Goal: Information Seeking & Learning: Learn about a topic

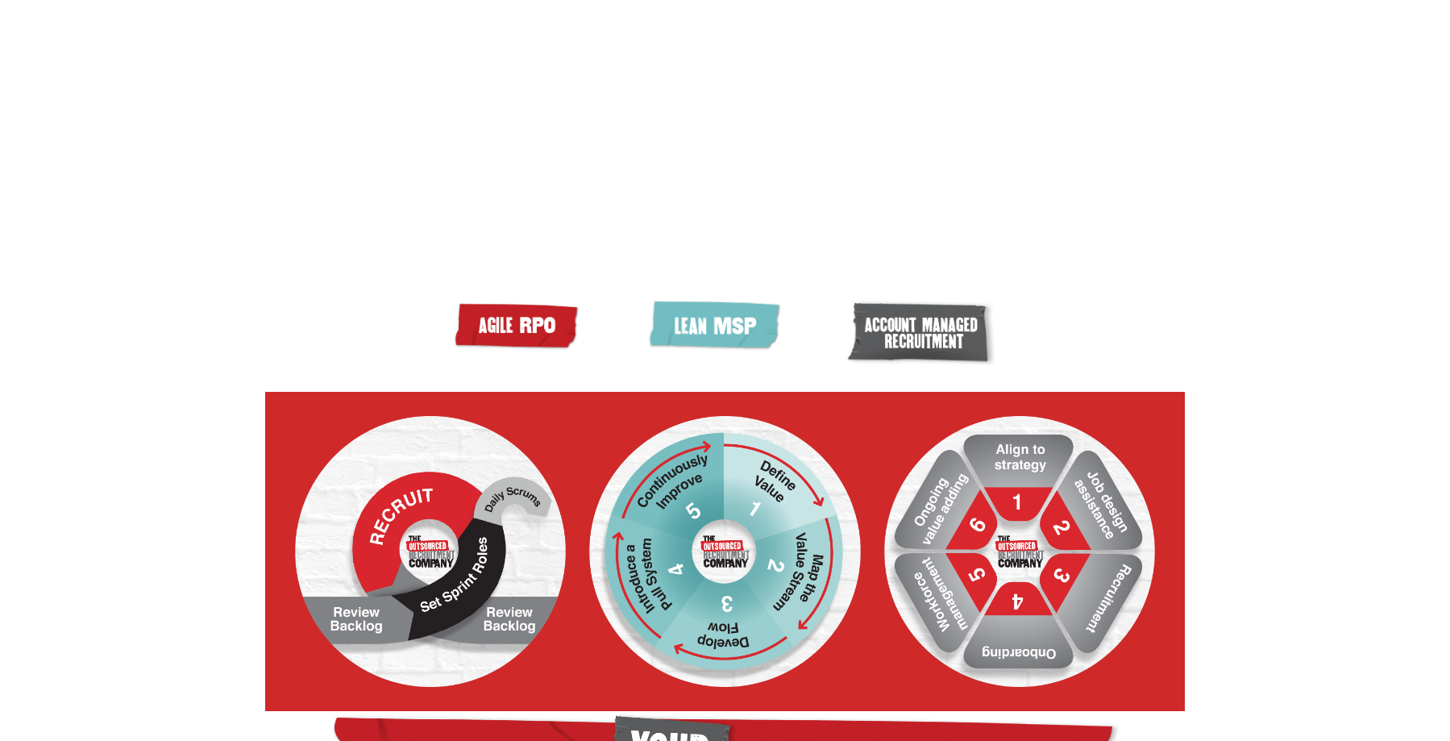
scroll to position [403, 0]
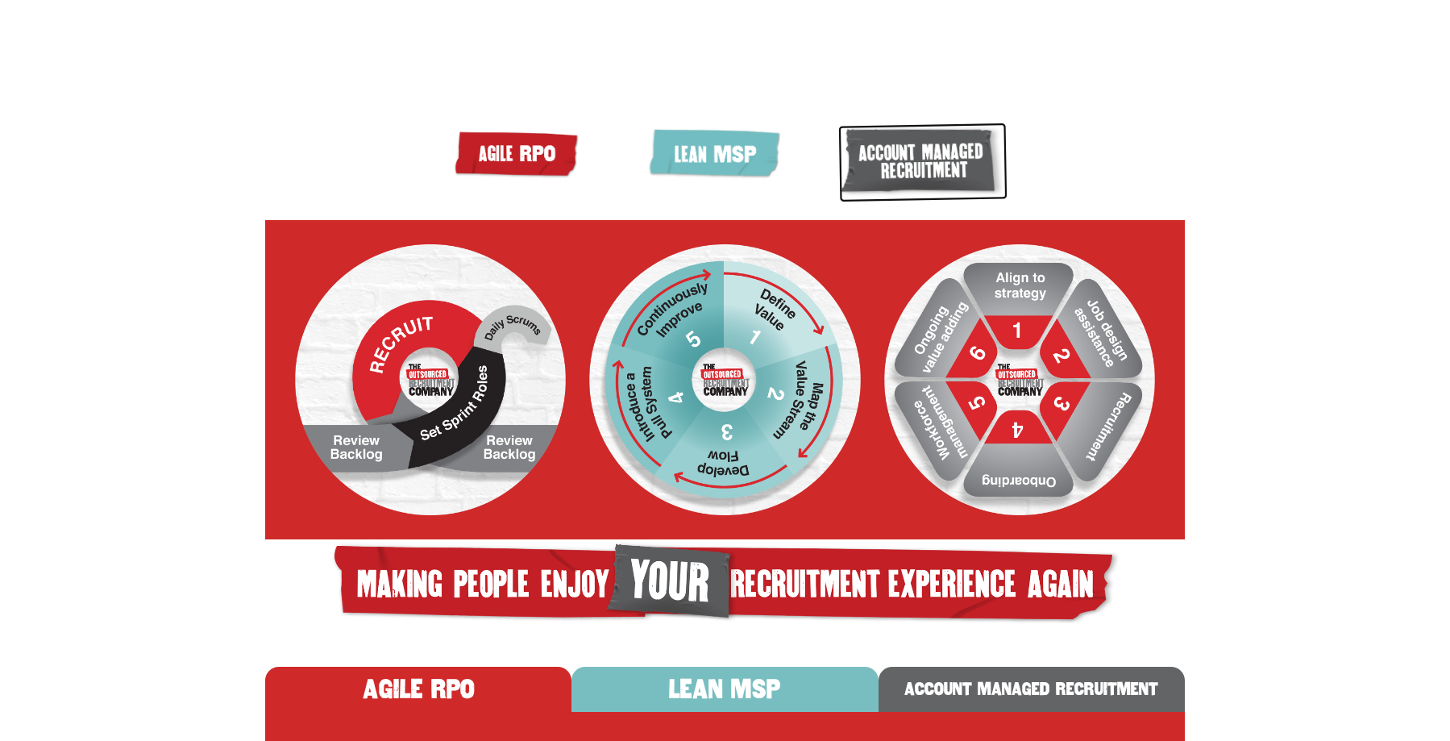
click at [928, 202] on img at bounding box center [923, 163] width 170 height 80
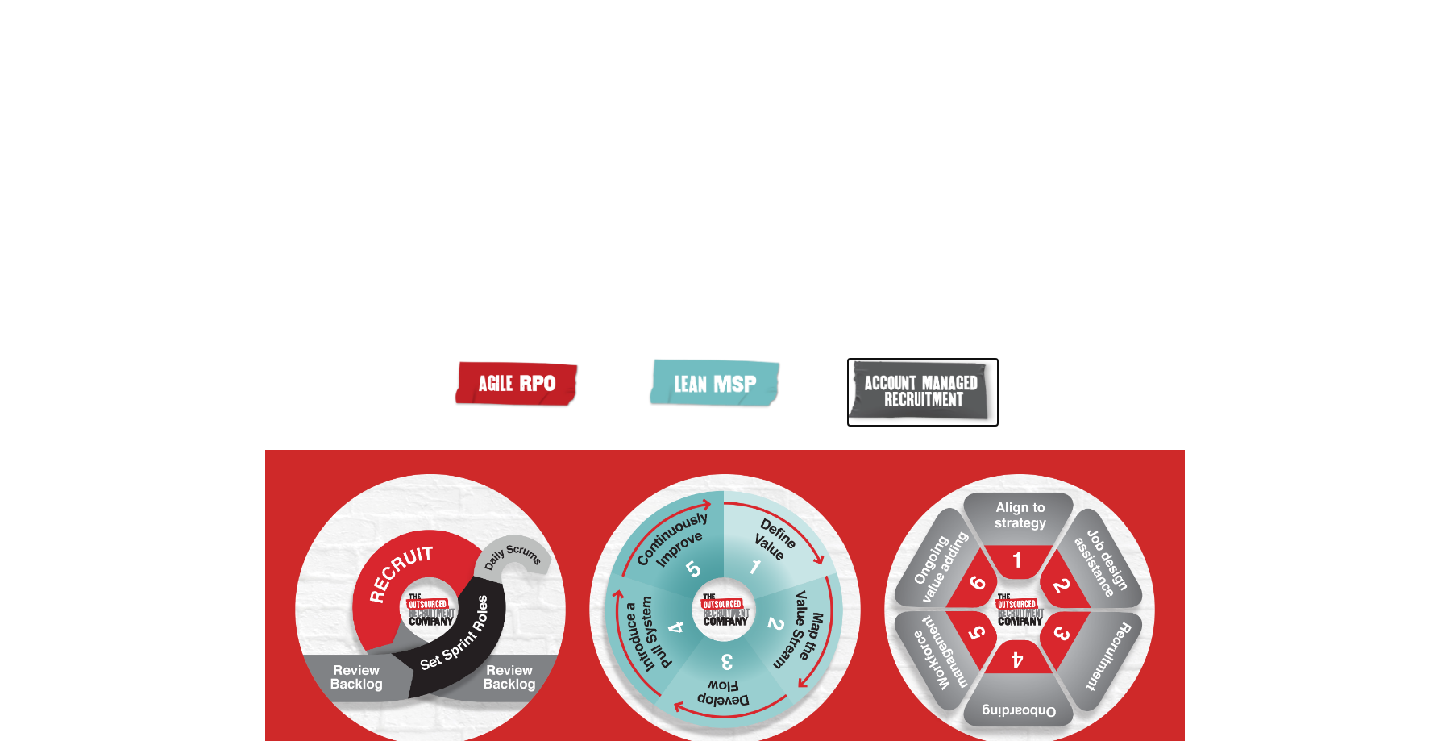
scroll to position [0, 0]
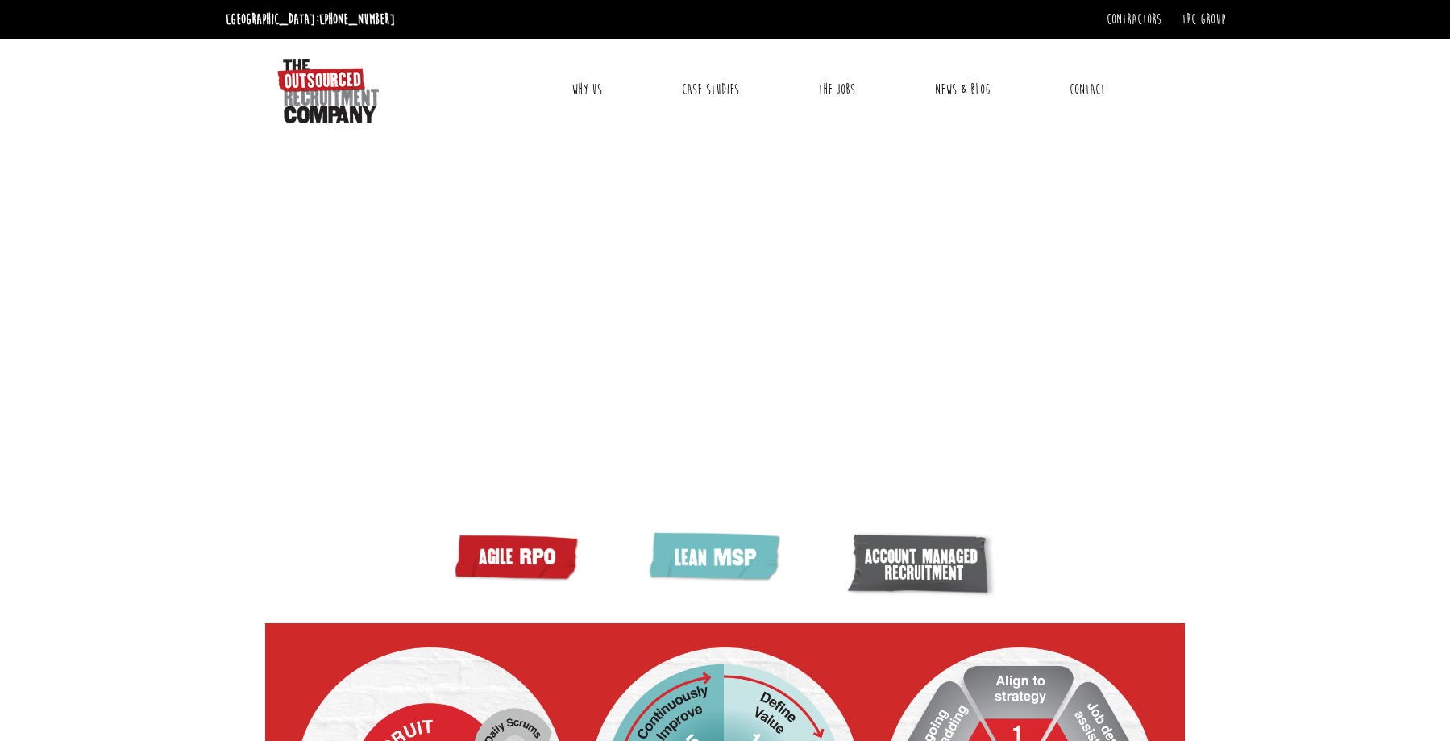
click at [580, 83] on link "Why Us" at bounding box center [586, 89] width 55 height 40
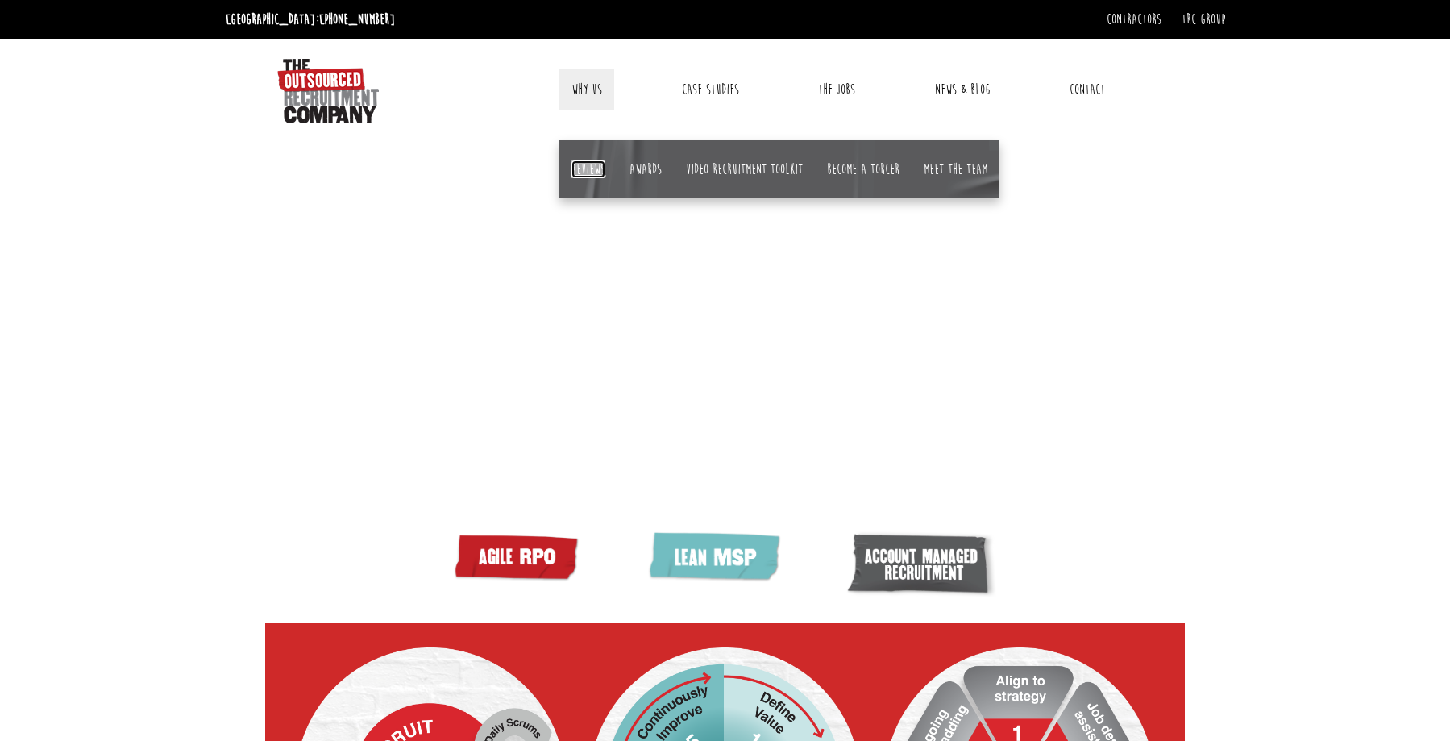
click at [589, 160] on link "Reviews" at bounding box center [589, 169] width 34 height 18
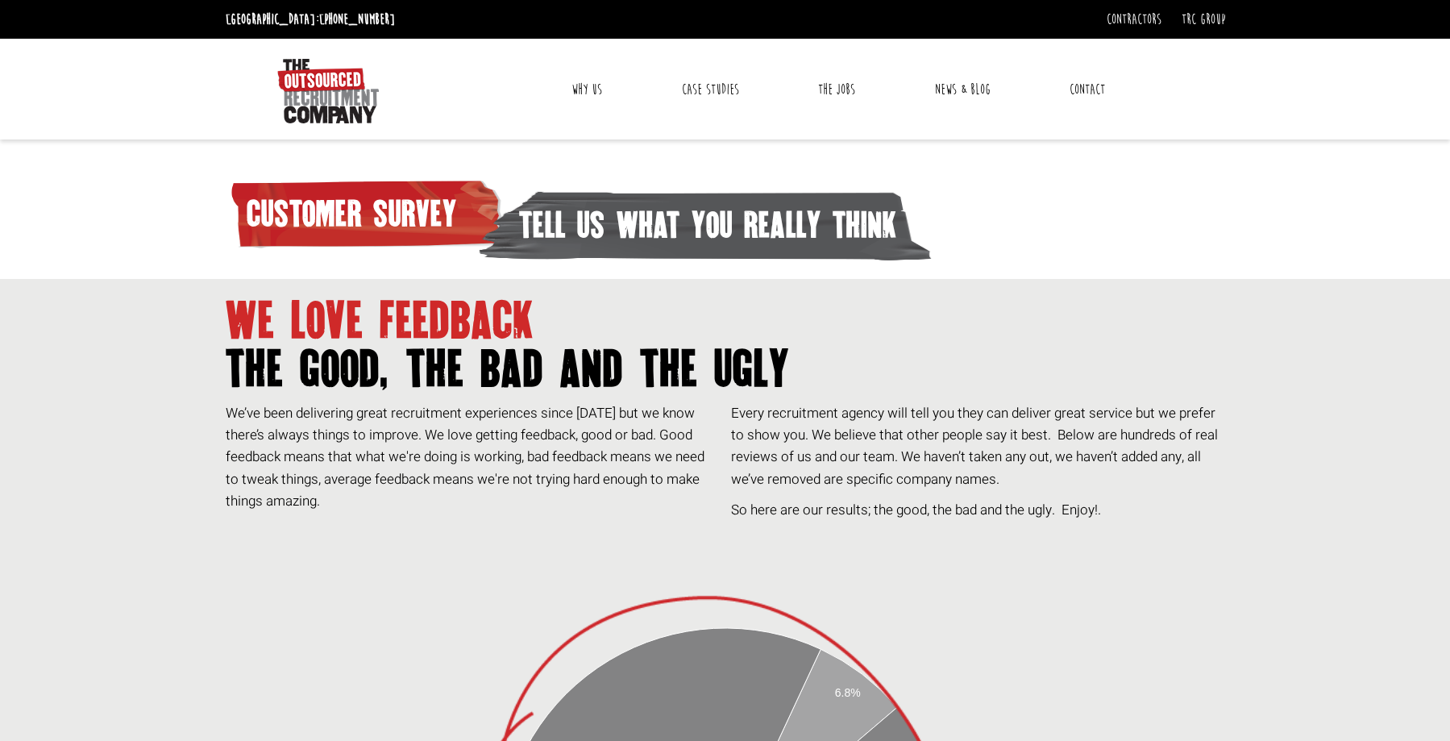
click at [589, 85] on link "Why Us" at bounding box center [586, 89] width 55 height 40
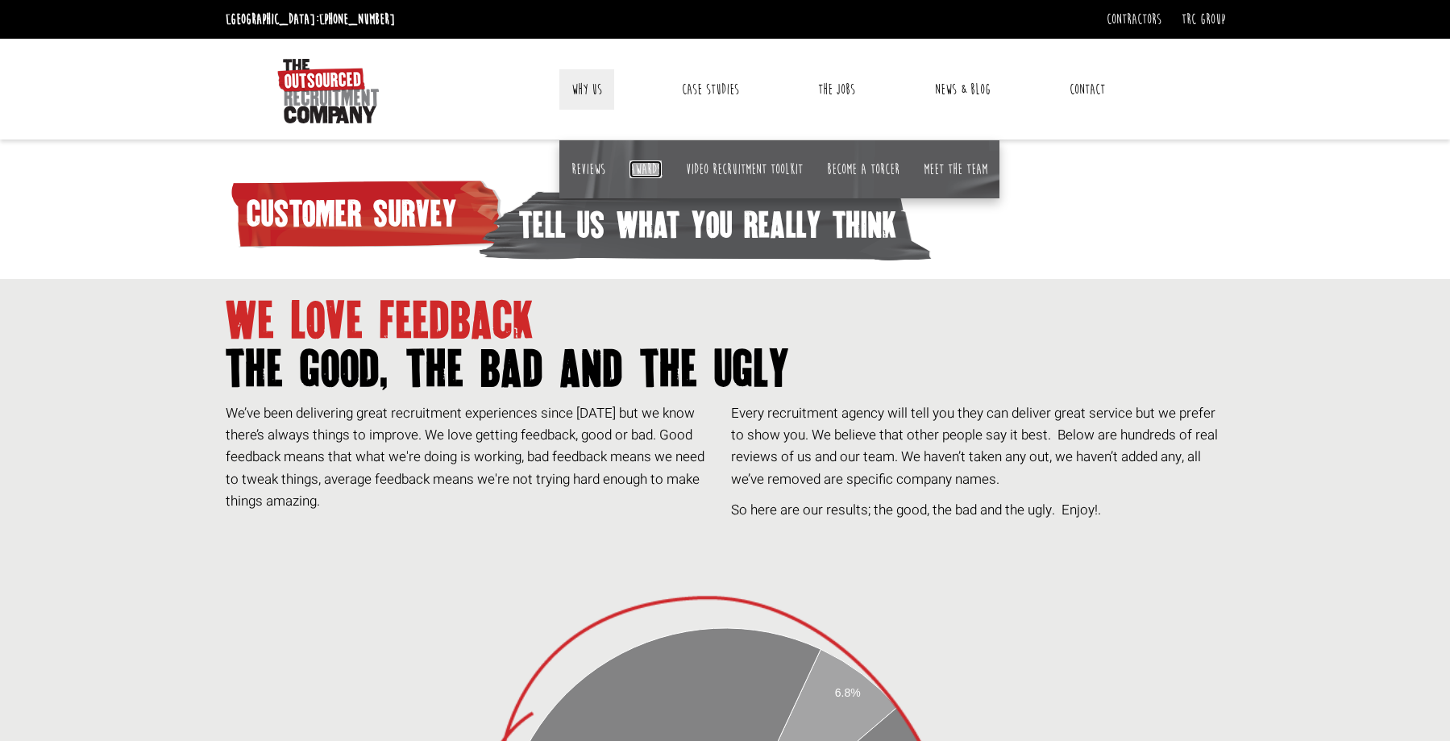
click at [651, 169] on link "Awards" at bounding box center [646, 169] width 32 height 18
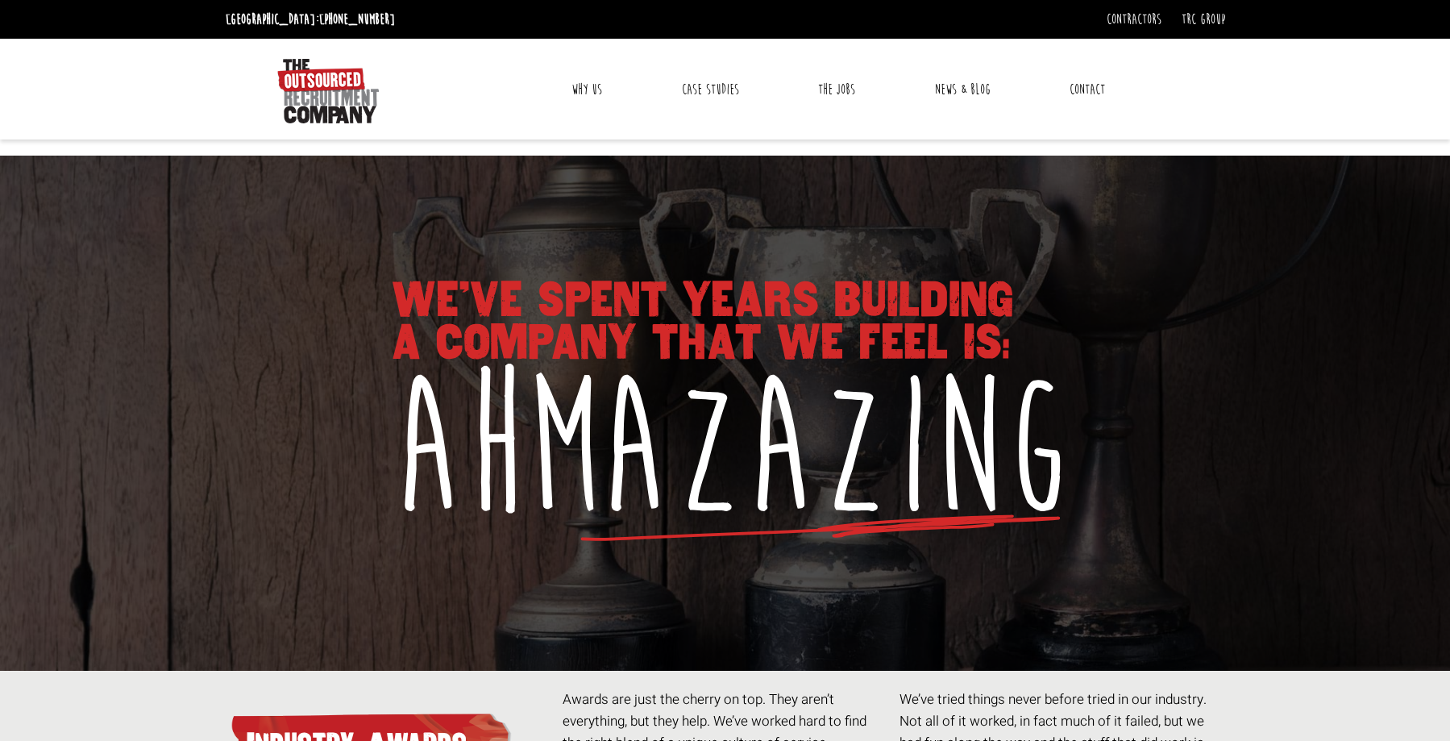
click at [594, 83] on link "Why Us" at bounding box center [586, 89] width 55 height 40
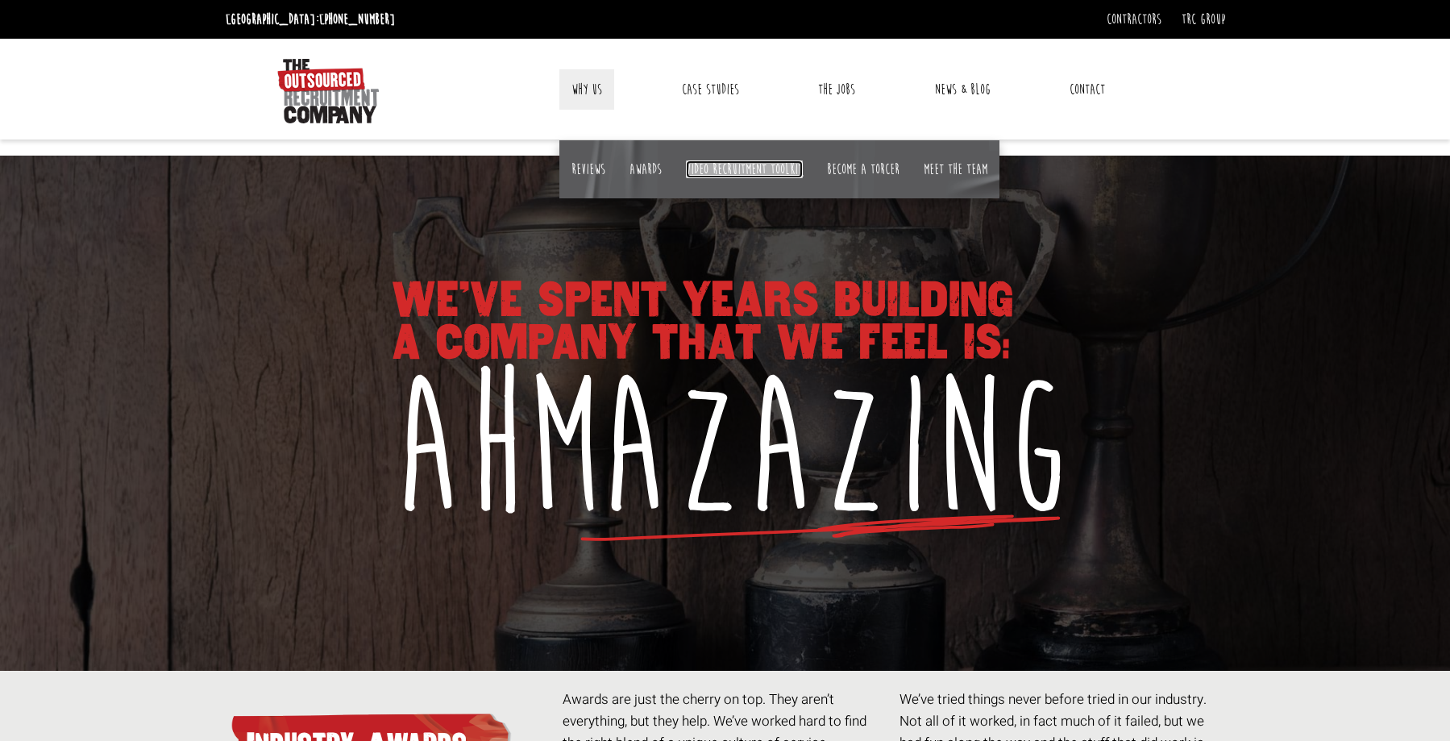
click at [716, 171] on link "Video Recruitment Toolkit" at bounding box center [744, 169] width 117 height 18
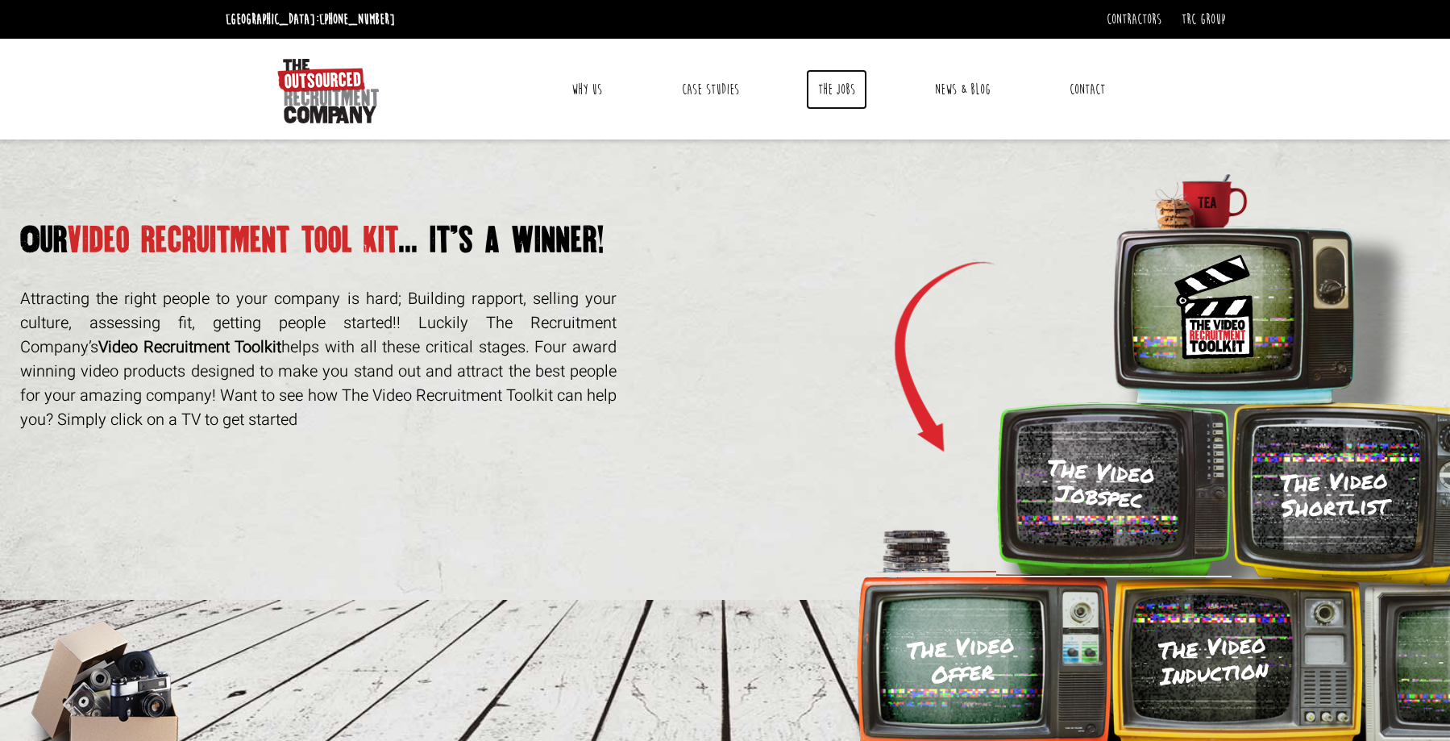
click at [834, 92] on link "The Jobs" at bounding box center [836, 89] width 61 height 40
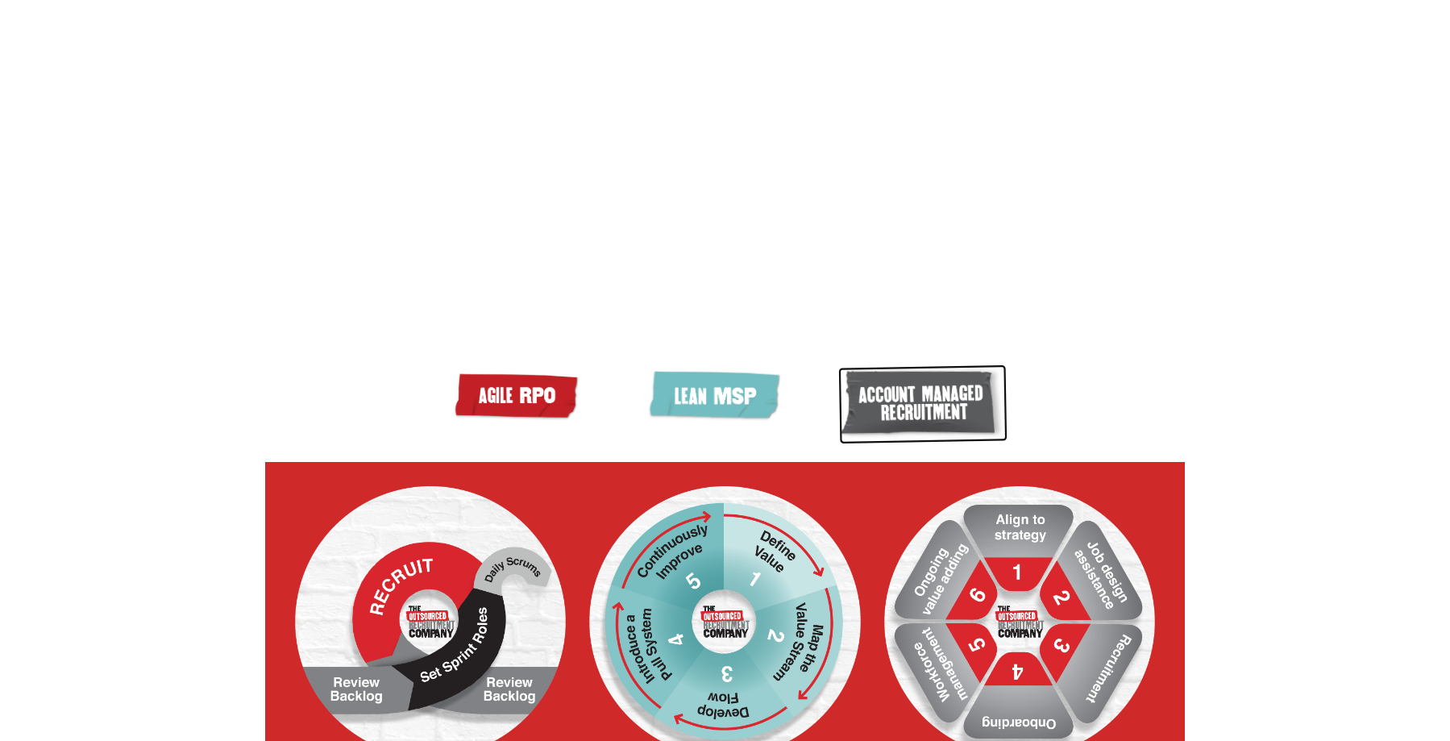
click at [914, 444] on img at bounding box center [923, 404] width 170 height 80
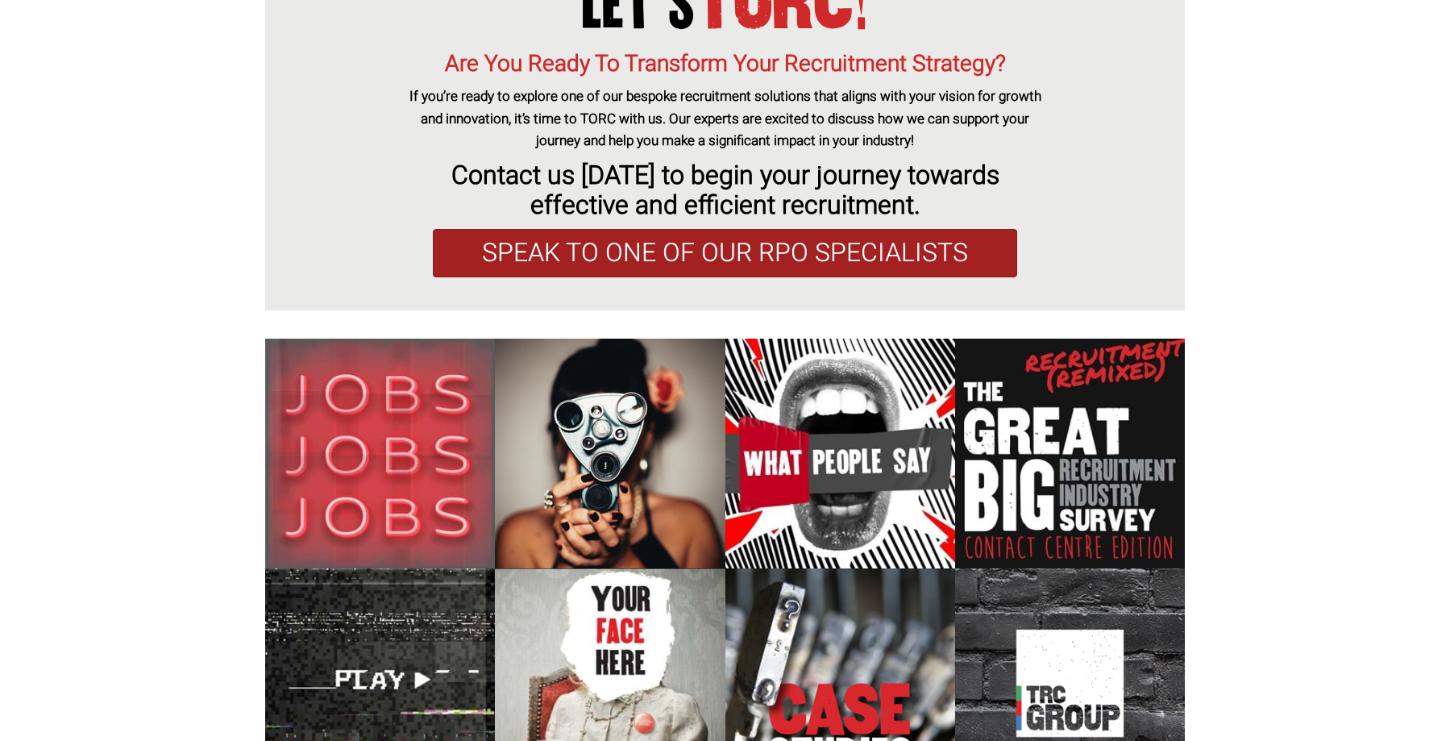
scroll to position [5883, 0]
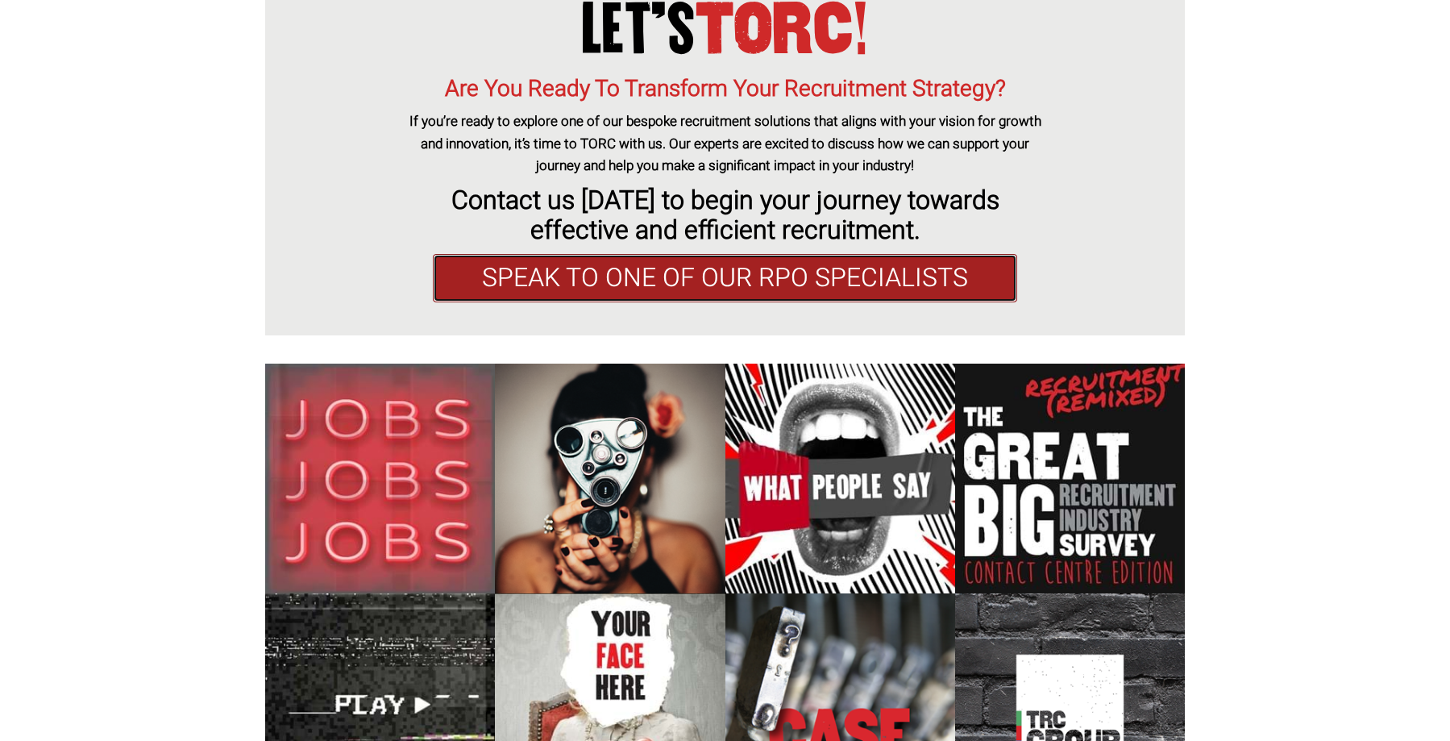
click at [551, 302] on link "SPEAK TO ONE OF OUR RPO SPECIALISTS" at bounding box center [725, 278] width 584 height 48
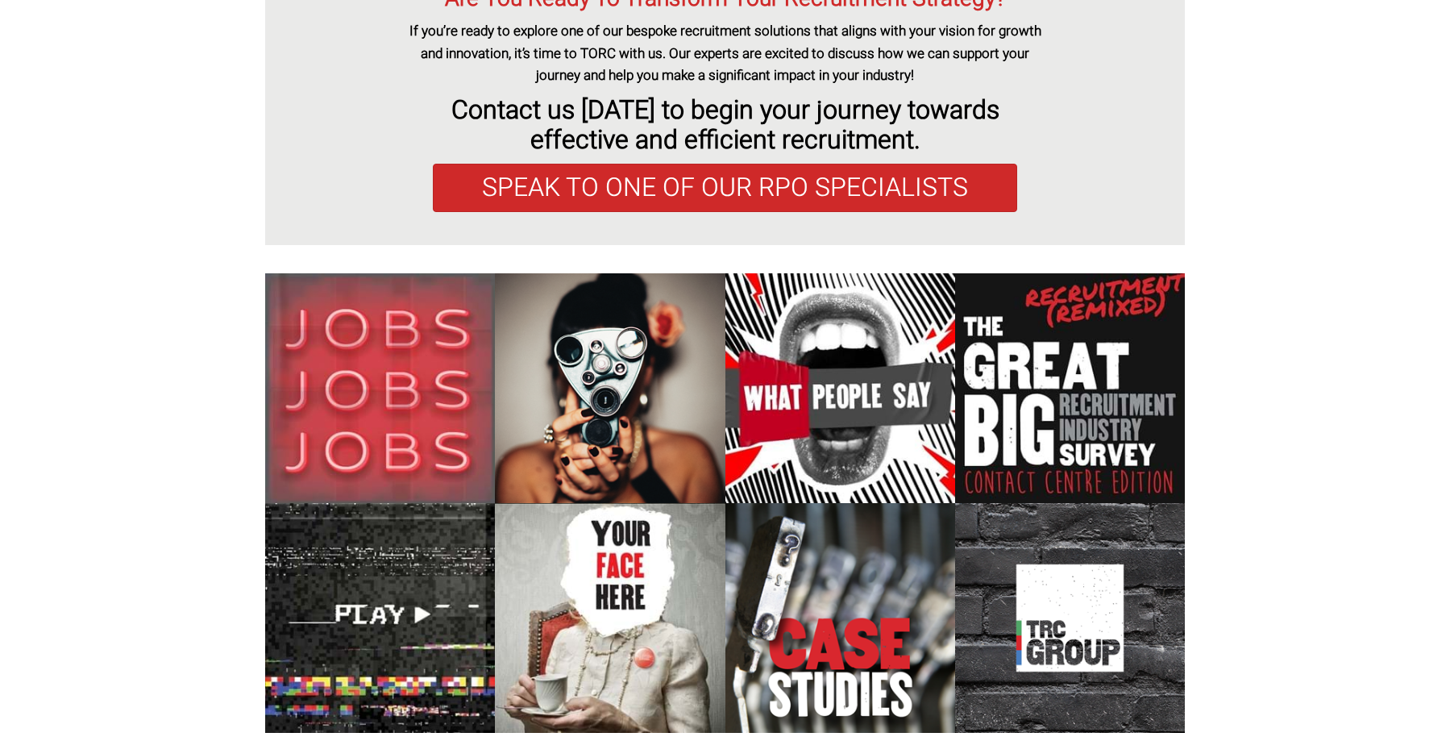
scroll to position [6125, 0]
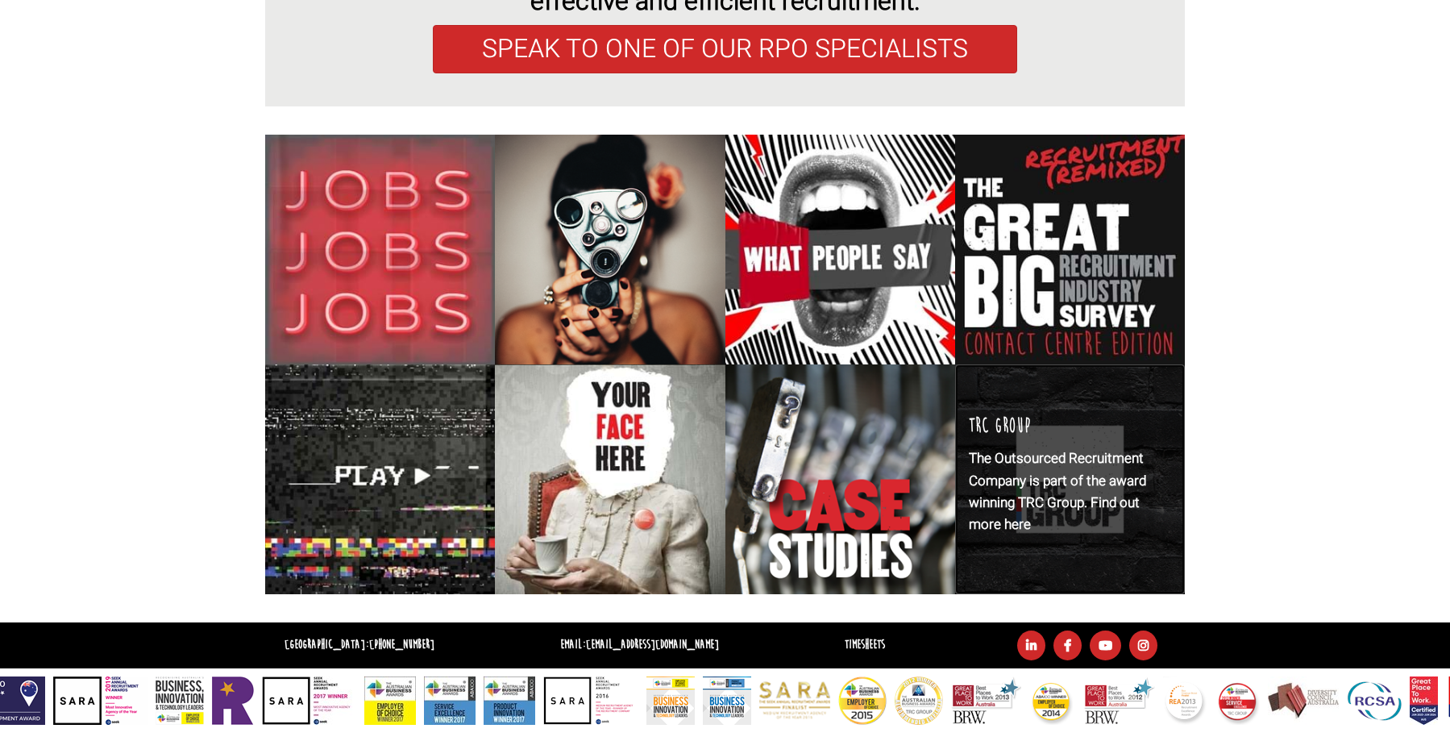
click at [1055, 517] on p "The Outsourced Recruitment Company is part of the award winning TRC Group. Find…" at bounding box center [1070, 491] width 202 height 88
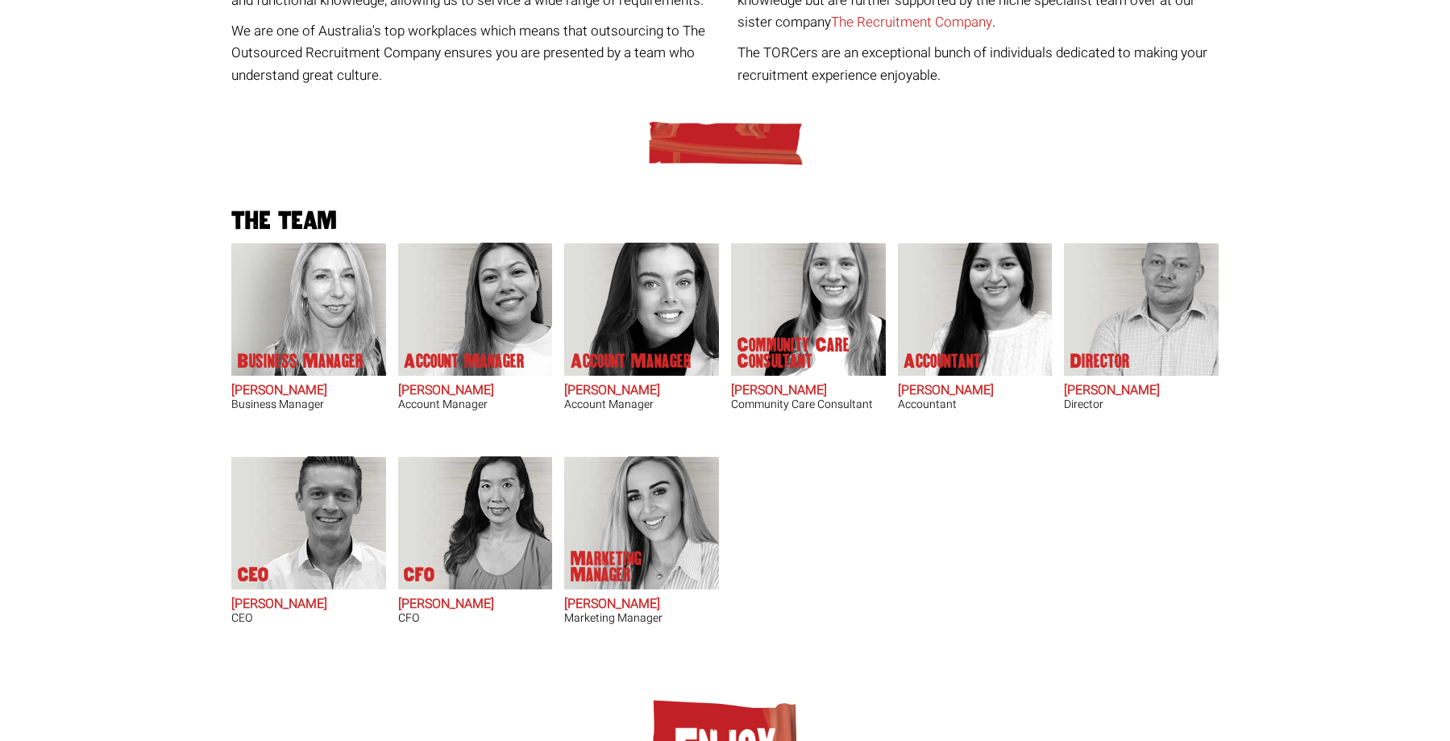
scroll to position [457, 0]
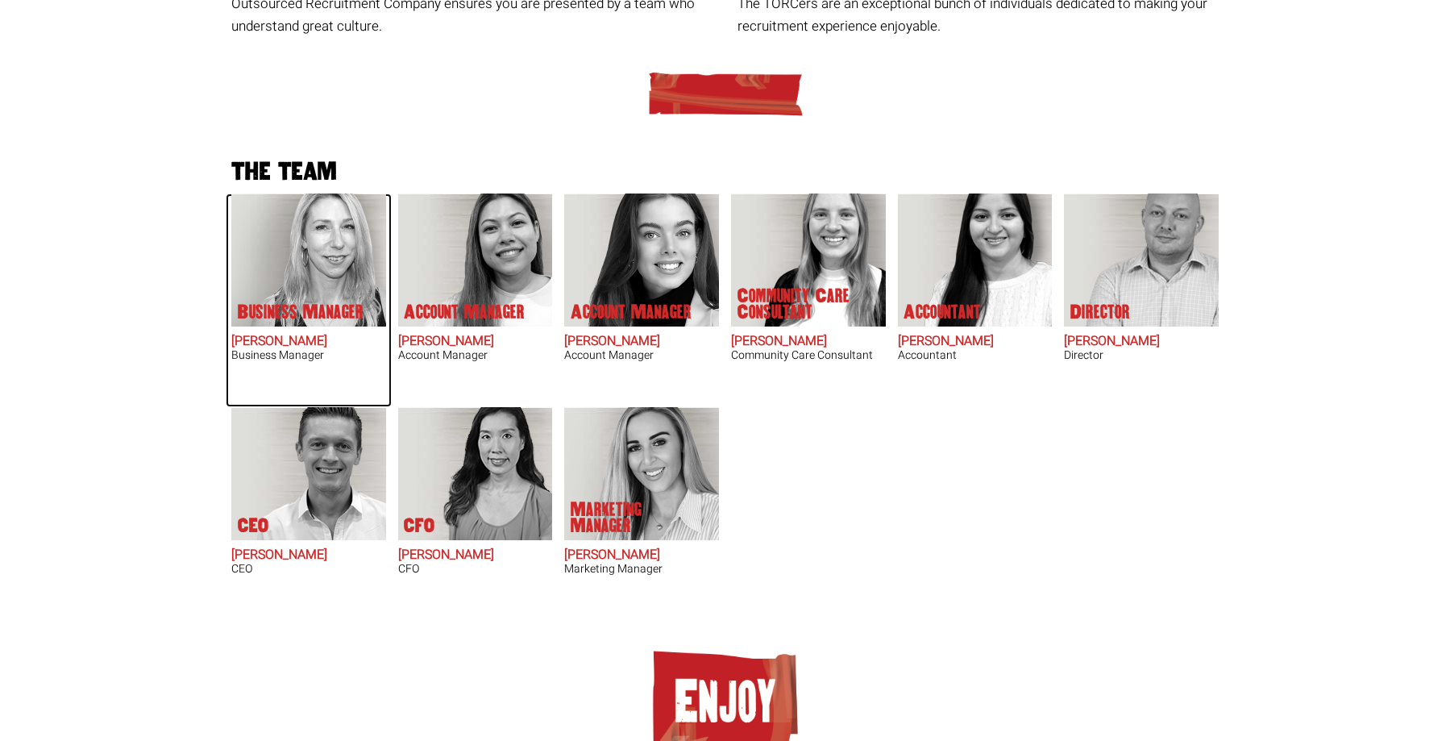
click at [312, 279] on img at bounding box center [308, 259] width 155 height 133
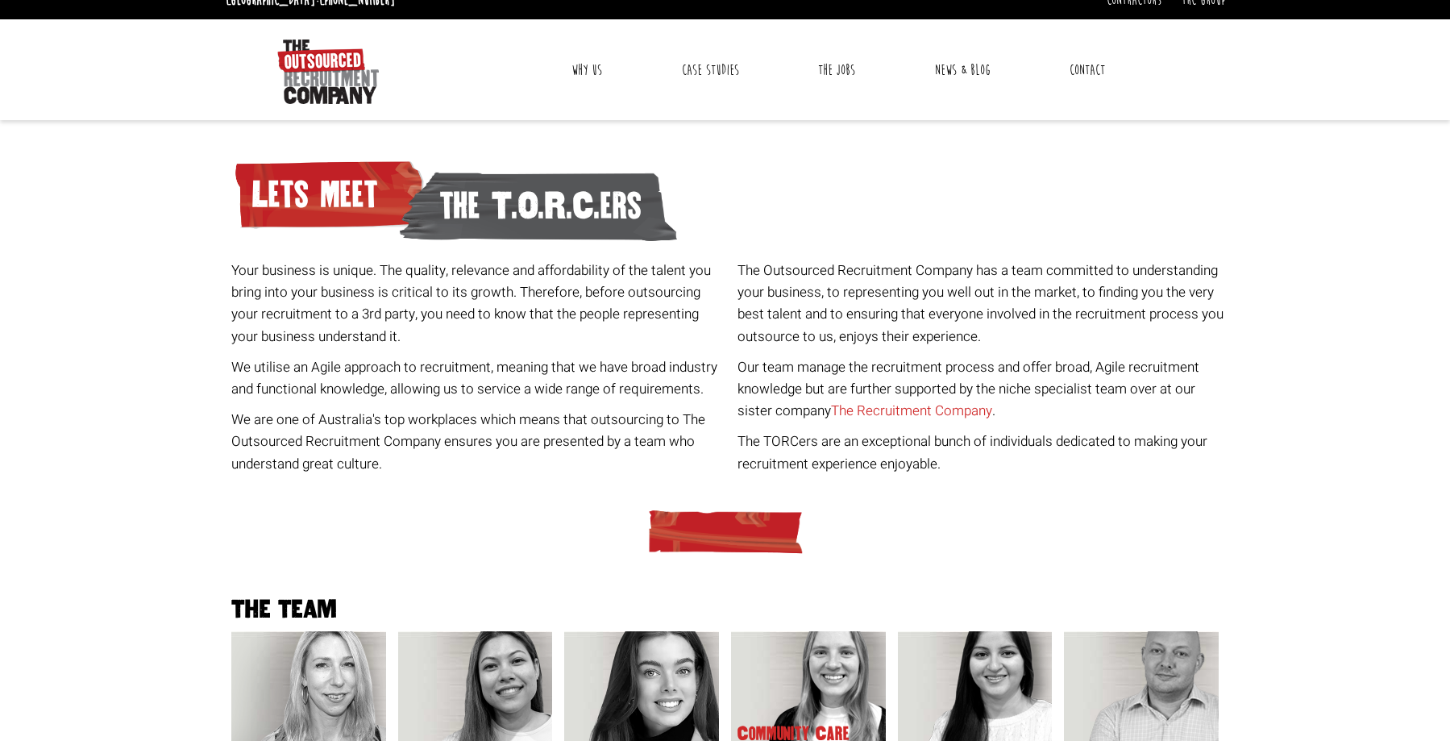
scroll to position [0, 0]
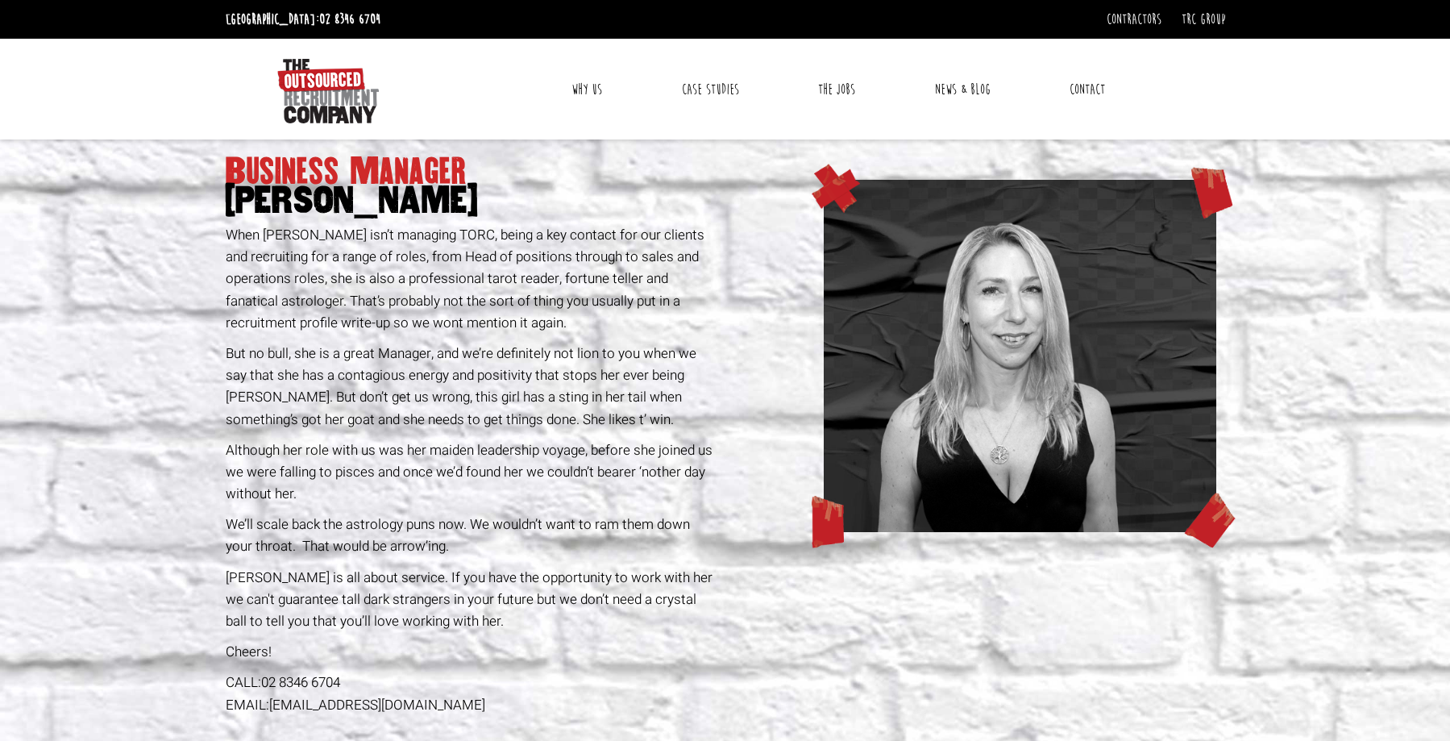
drag, startPoint x: 0, startPoint y: 0, endPoint x: 313, endPoint y: 279, distance: 419.1
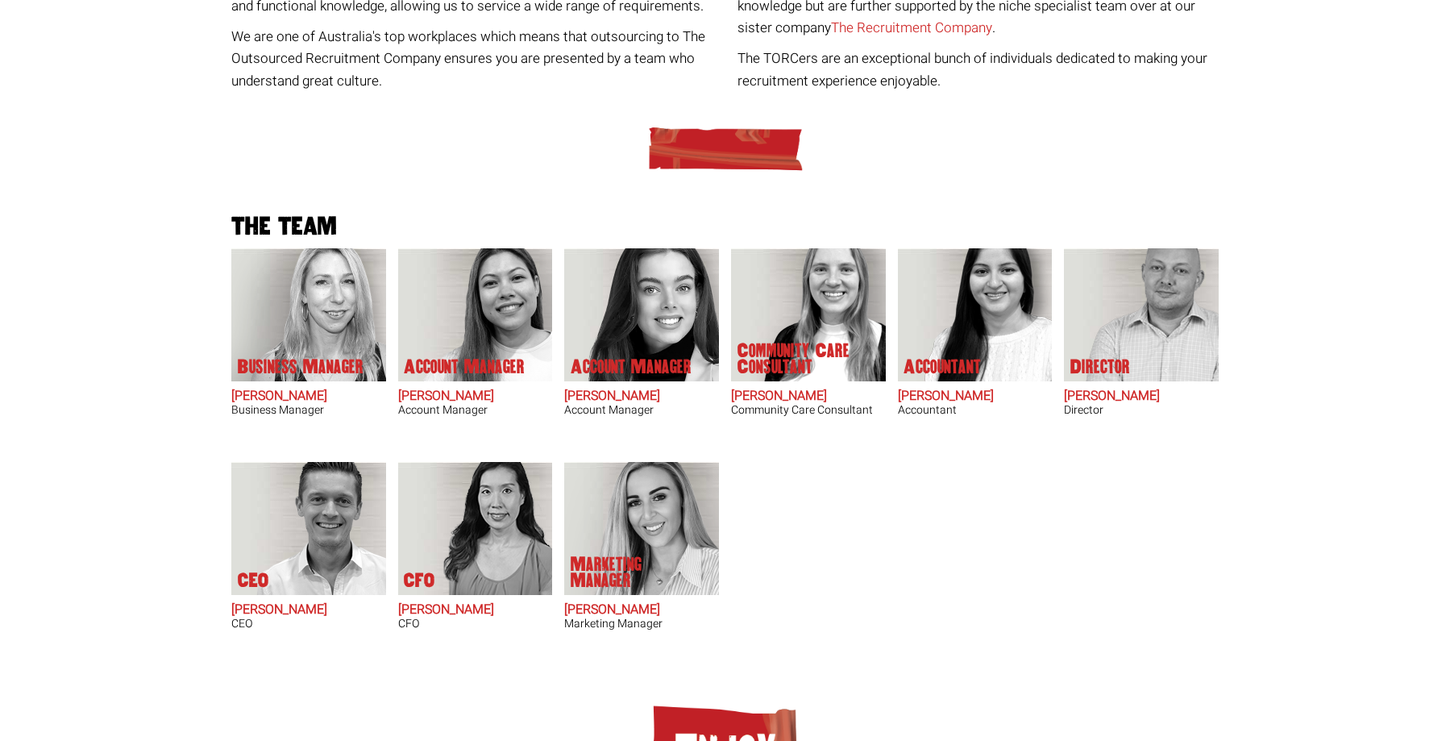
scroll to position [403, 0]
